Goal: Information Seeking & Learning: Find specific fact

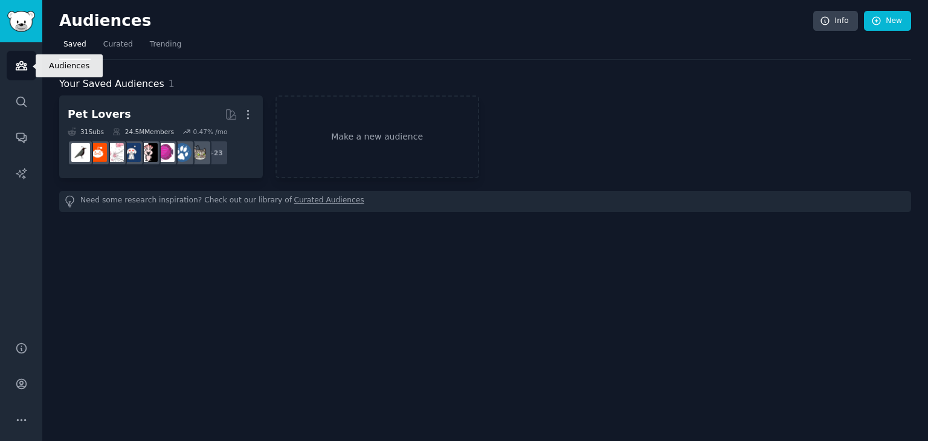
click at [13, 64] on link "Audiences" at bounding box center [22, 66] width 30 height 30
click at [26, 25] on img "Sidebar" at bounding box center [21, 21] width 28 height 21
click at [7, 20] on img "Sidebar" at bounding box center [21, 21] width 28 height 21
click at [18, 20] on img "Sidebar" at bounding box center [21, 21] width 28 height 21
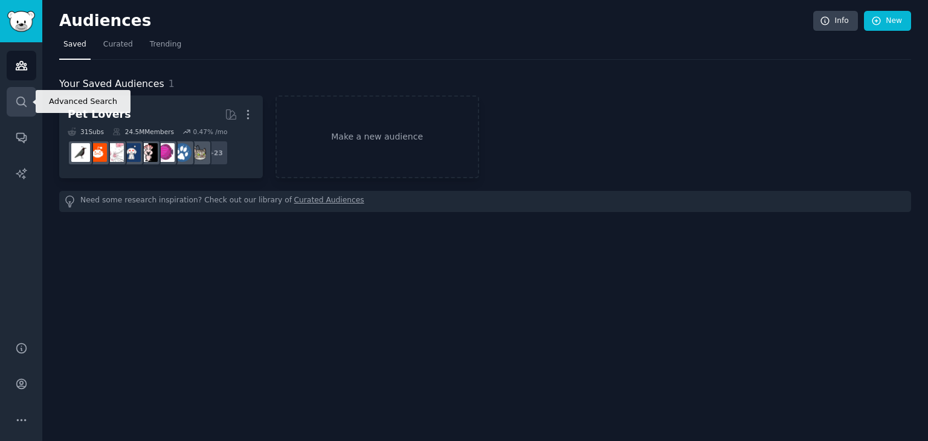
click at [25, 92] on link "Search" at bounding box center [22, 102] width 30 height 30
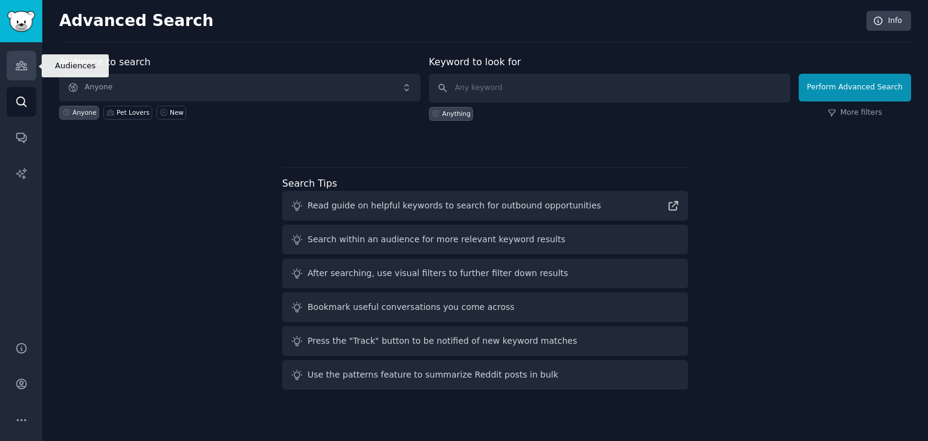
click at [16, 60] on icon "Sidebar" at bounding box center [21, 65] width 13 height 13
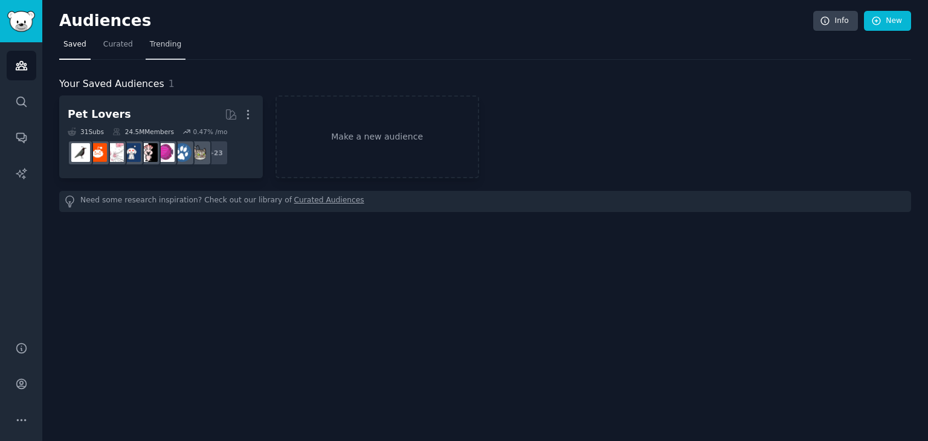
click at [175, 49] on link "Trending" at bounding box center [166, 47] width 40 height 25
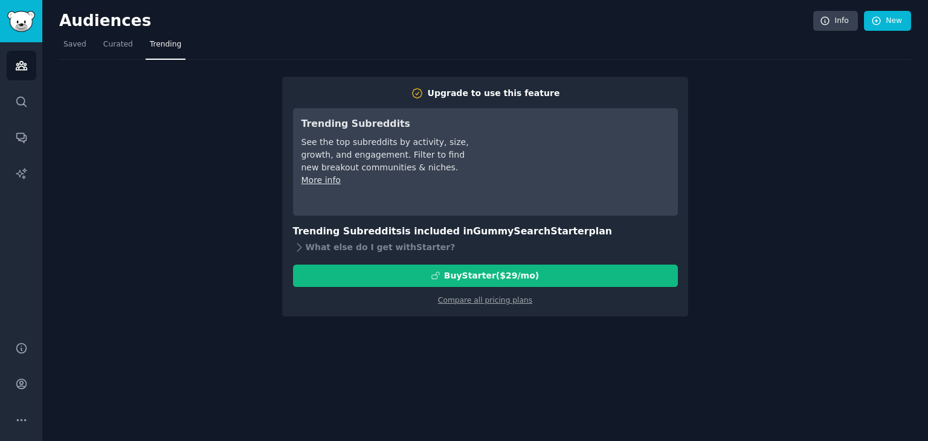
click at [652, 315] on div "Upgrade to use this feature Trending Subreddits See the top subreddits by activ…" at bounding box center [485, 197] width 406 height 240
click at [76, 53] on link "Saved" at bounding box center [74, 47] width 31 height 25
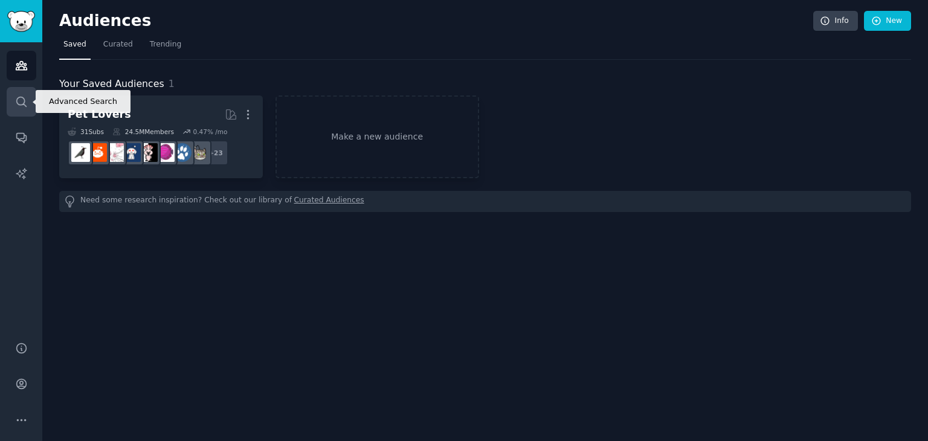
click at [15, 103] on icon "Sidebar" at bounding box center [21, 101] width 13 height 13
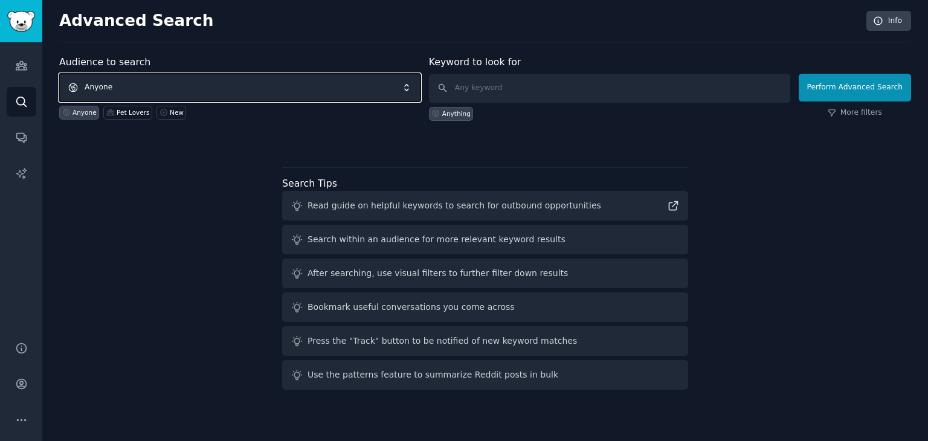
click at [201, 93] on span "Anyone" at bounding box center [239, 88] width 361 height 28
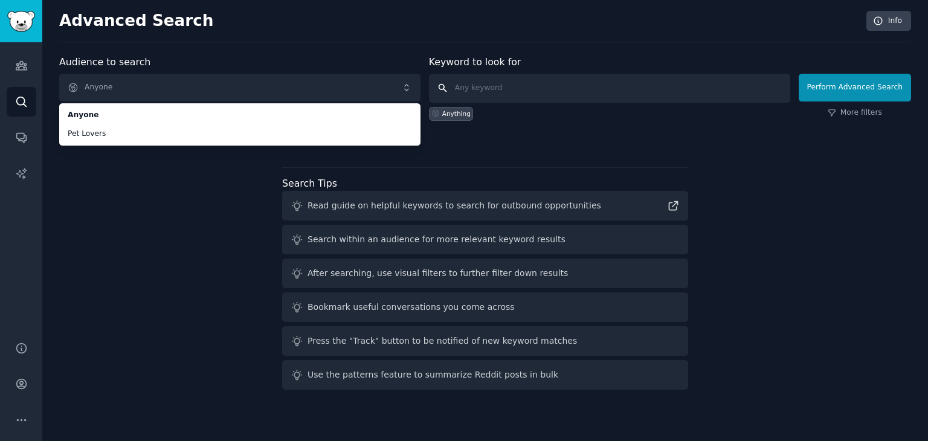
click at [493, 91] on input "text" at bounding box center [609, 88] width 361 height 29
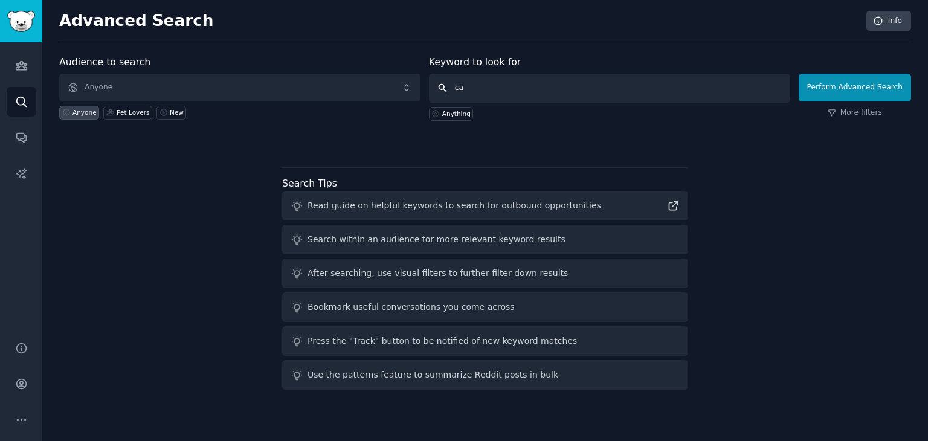
type input "cat"
click button "Perform Advanced Search" at bounding box center [855, 88] width 112 height 28
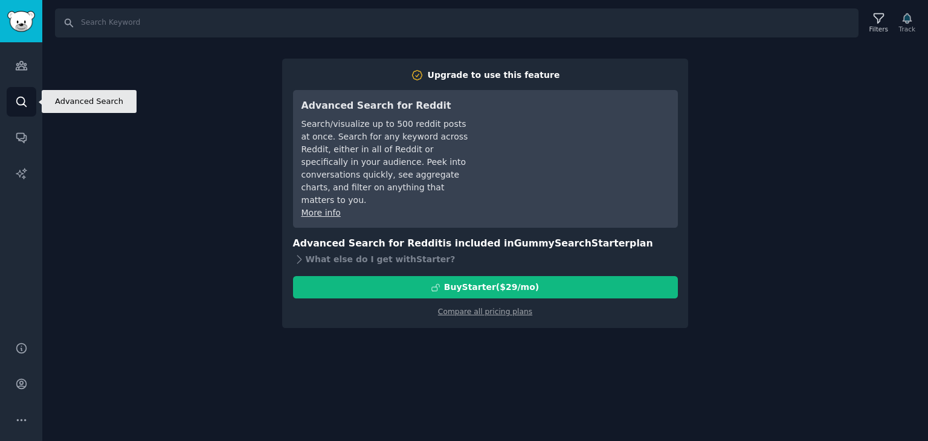
click at [17, 100] on icon "Sidebar" at bounding box center [21, 101] width 13 height 13
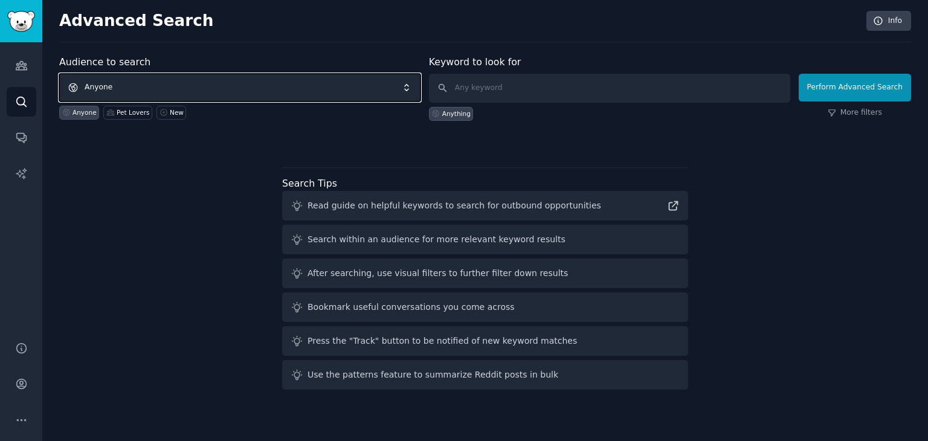
click at [306, 95] on span "Anyone" at bounding box center [239, 88] width 361 height 28
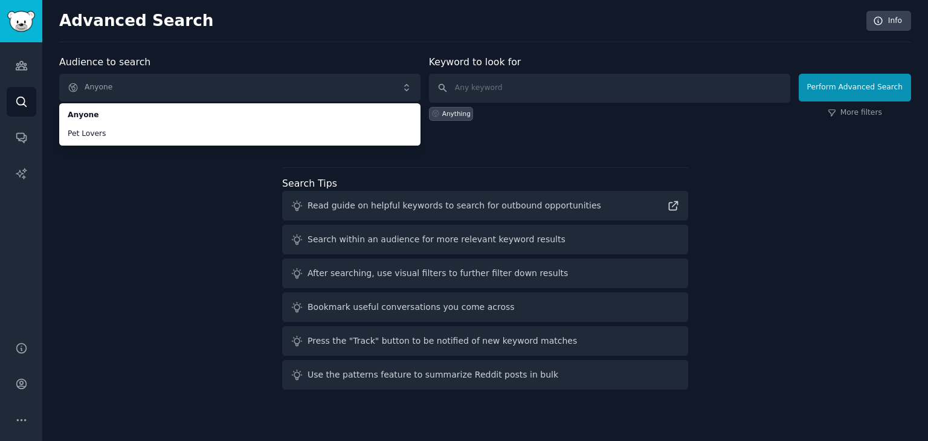
click at [232, 189] on div "Audience to search Anyone Anyone Pet Lovers Anyone Pet Lovers New Keyword to lo…" at bounding box center [485, 225] width 852 height 340
